Goal: Information Seeking & Learning: Learn about a topic

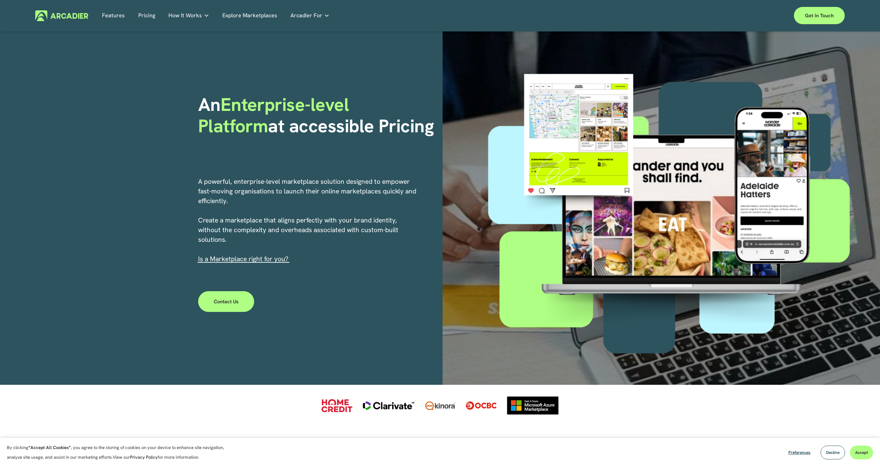
click at [146, 17] on link "Pricing" at bounding box center [146, 15] width 17 height 11
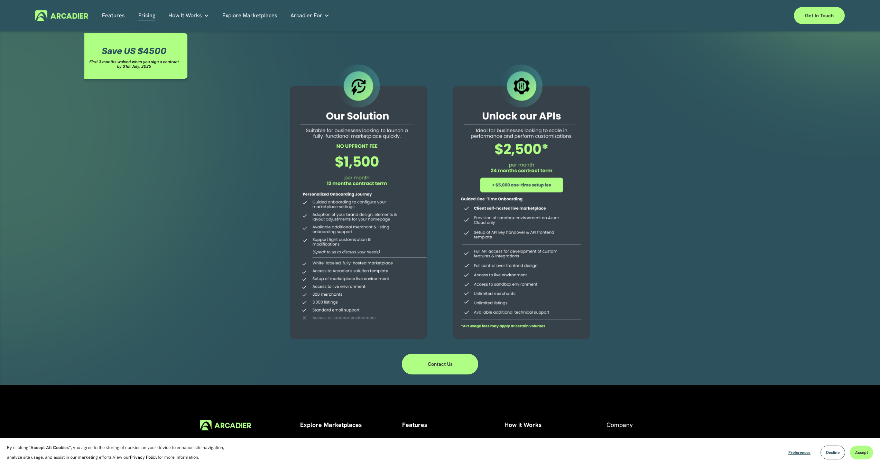
click at [62, 18] on img at bounding box center [61, 15] width 53 height 11
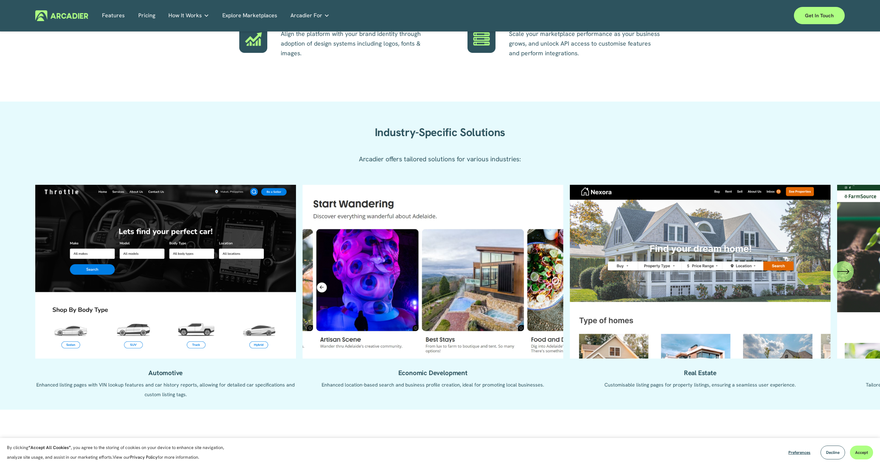
scroll to position [586, 0]
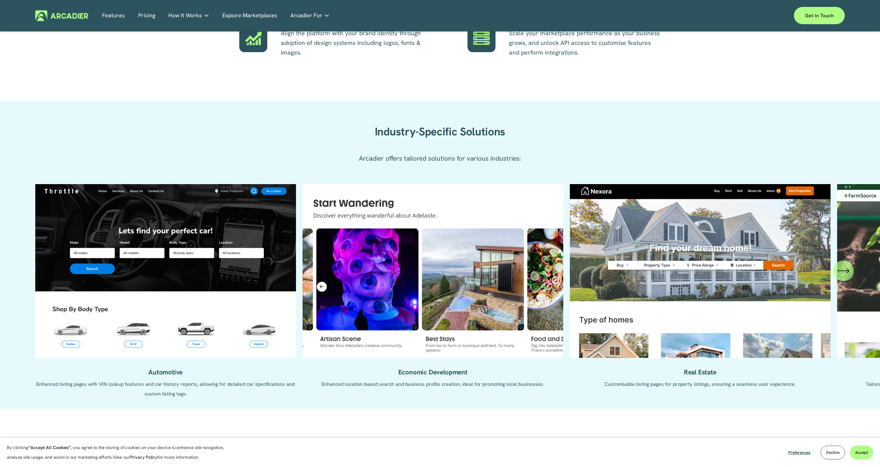
click at [845, 272] on icon "\a \a \a Next\a \a" at bounding box center [843, 271] width 12 height 12
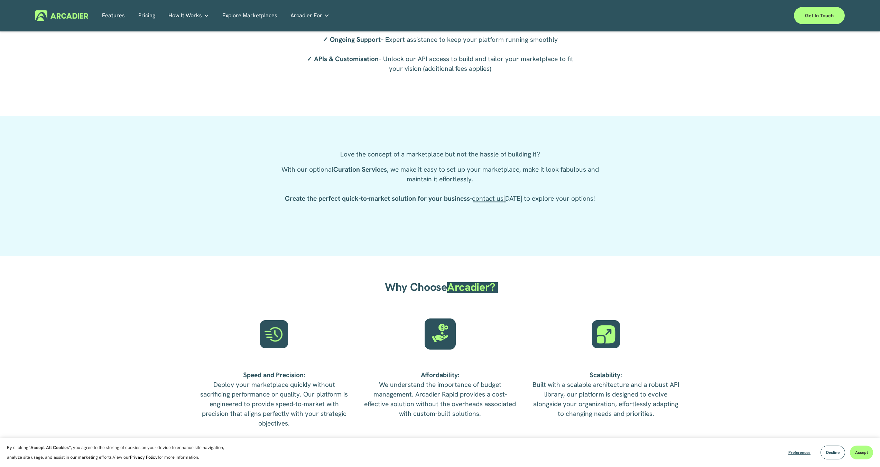
scroll to position [1366, 0]
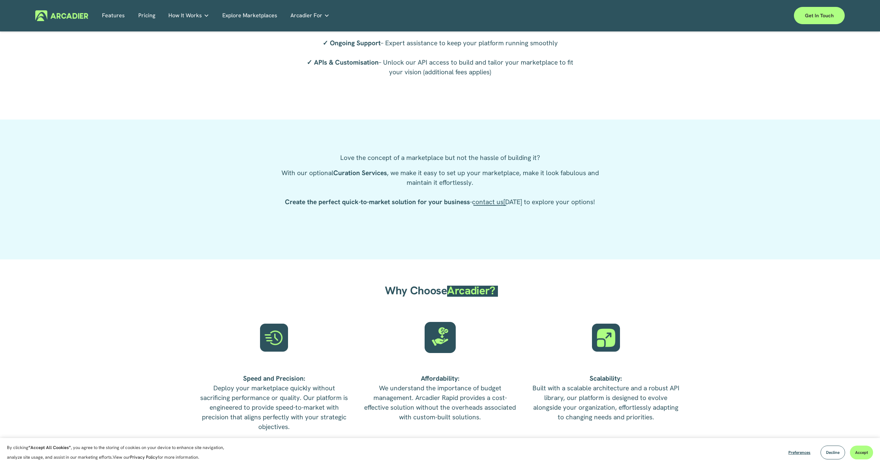
click at [0, 0] on link "Retail Marketplaces Whatever you are offering to your customer, we bring it all…" at bounding box center [0, 0] width 0 height 0
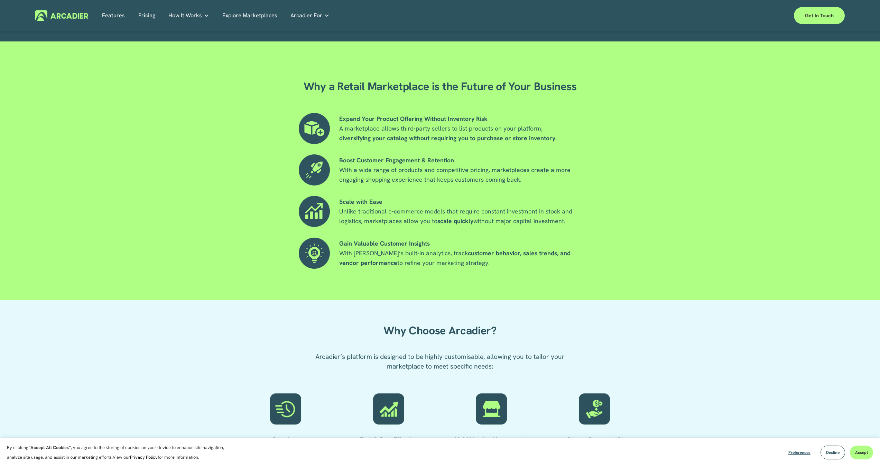
scroll to position [582, 0]
